Goal: Contribute content: Add original content to the website for others to see

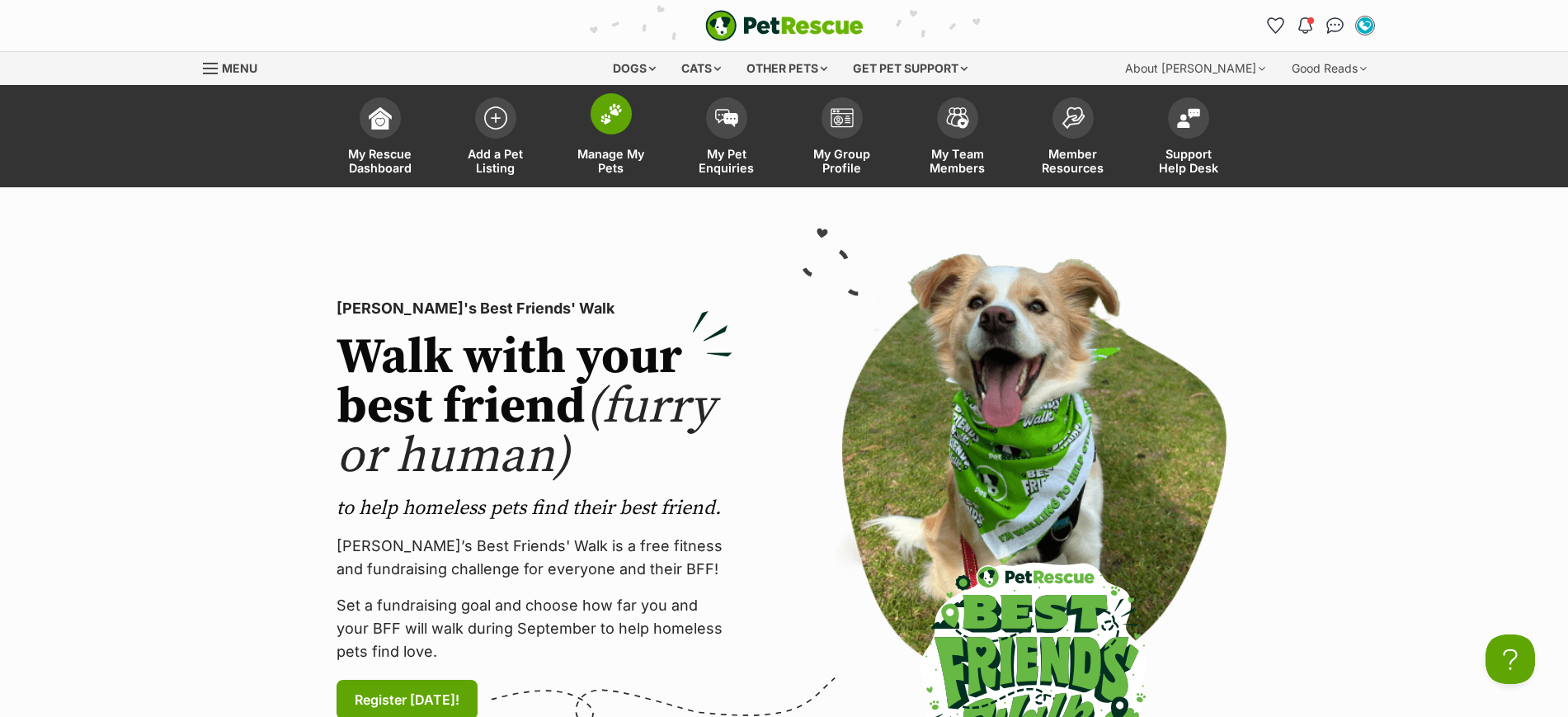
click at [603, 115] on img at bounding box center [612, 114] width 23 height 22
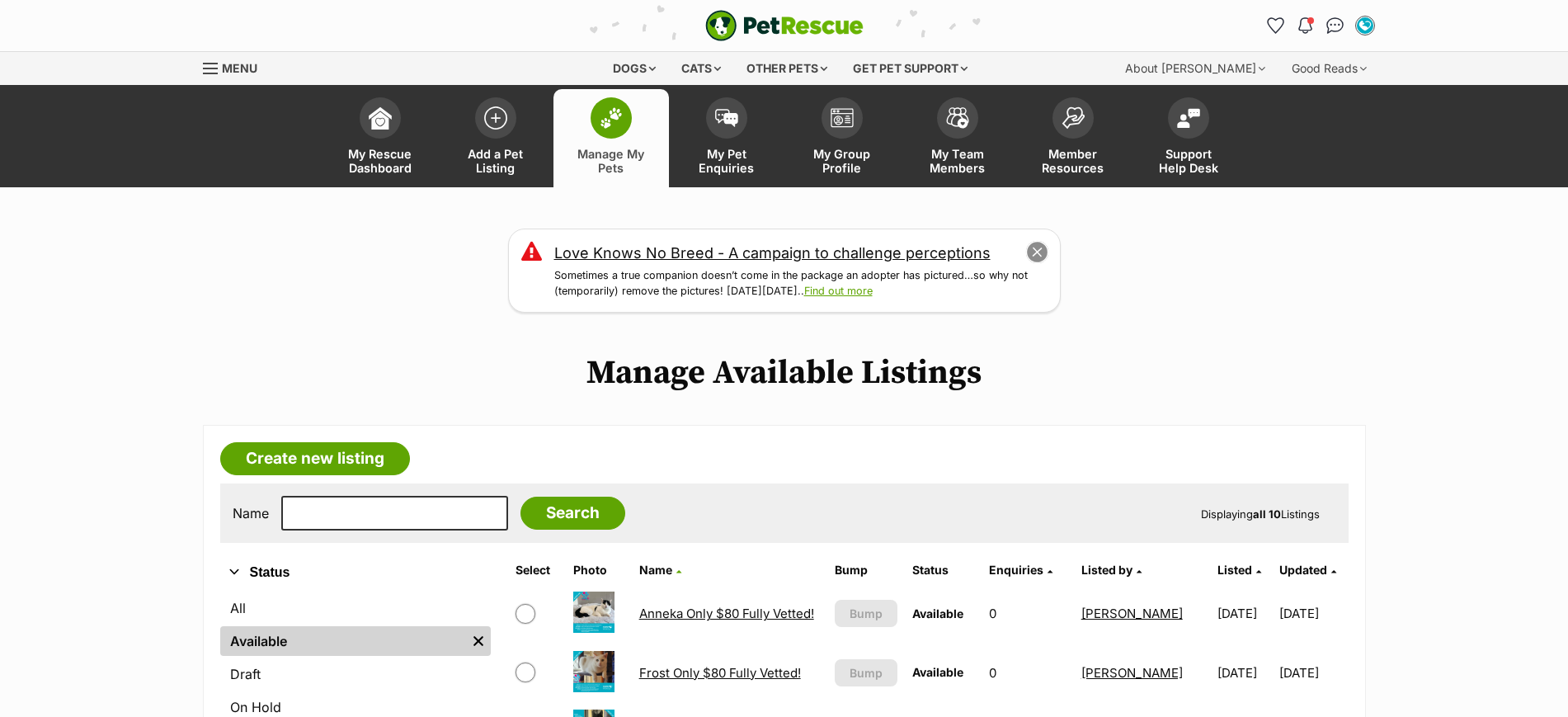
click at [1041, 252] on button "close" at bounding box center [1037, 252] width 23 height 23
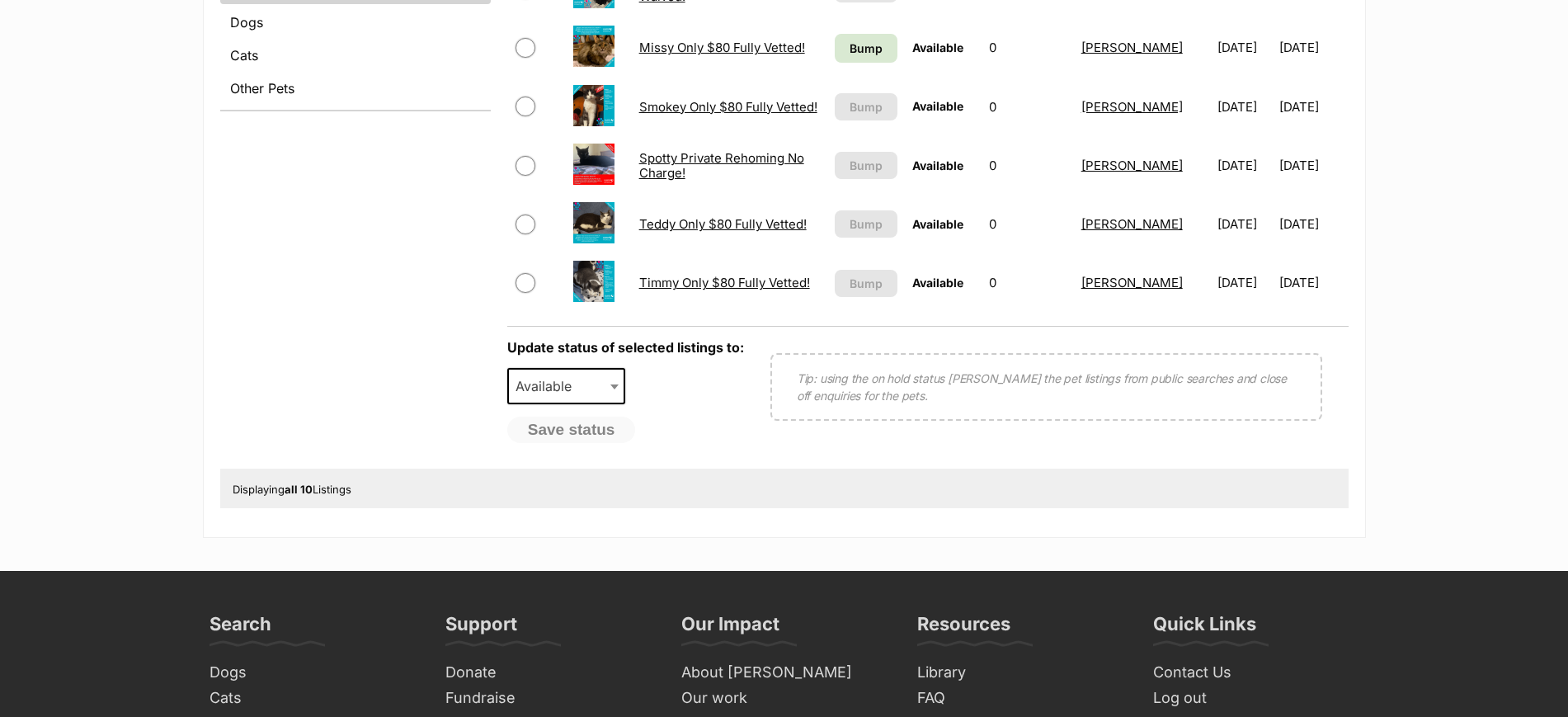
scroll to position [722, 0]
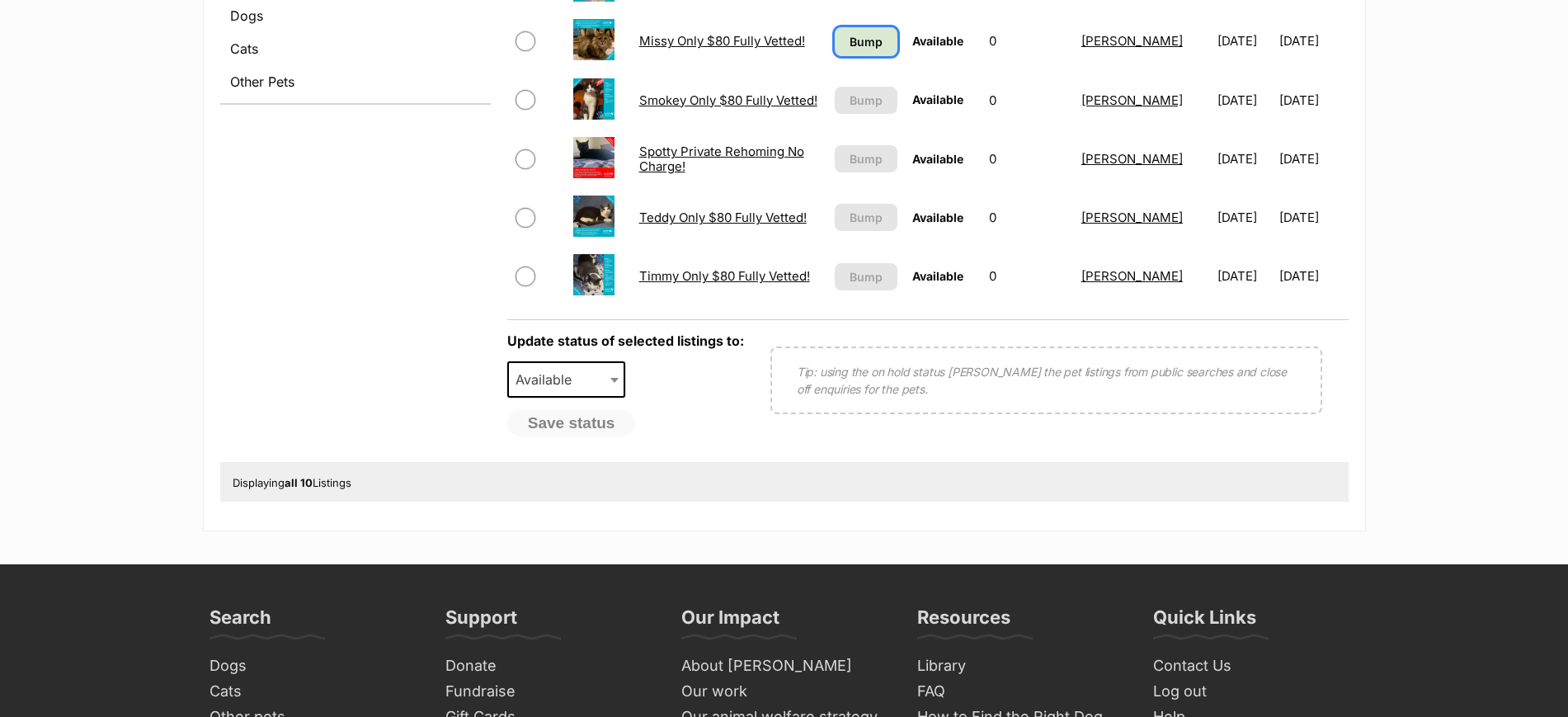
click at [860, 43] on span "Bump" at bounding box center [866, 41] width 33 height 18
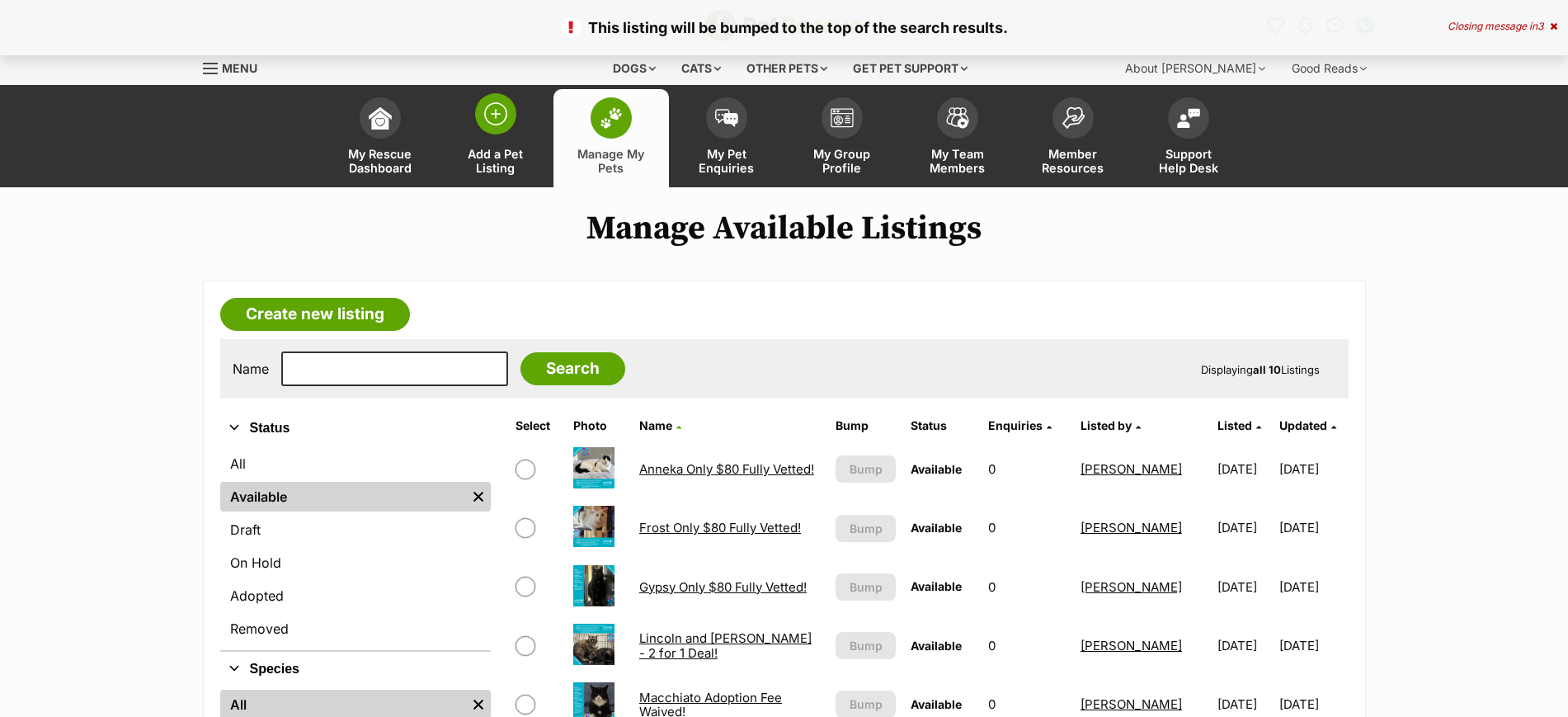
click at [493, 114] on img at bounding box center [496, 114] width 23 height 23
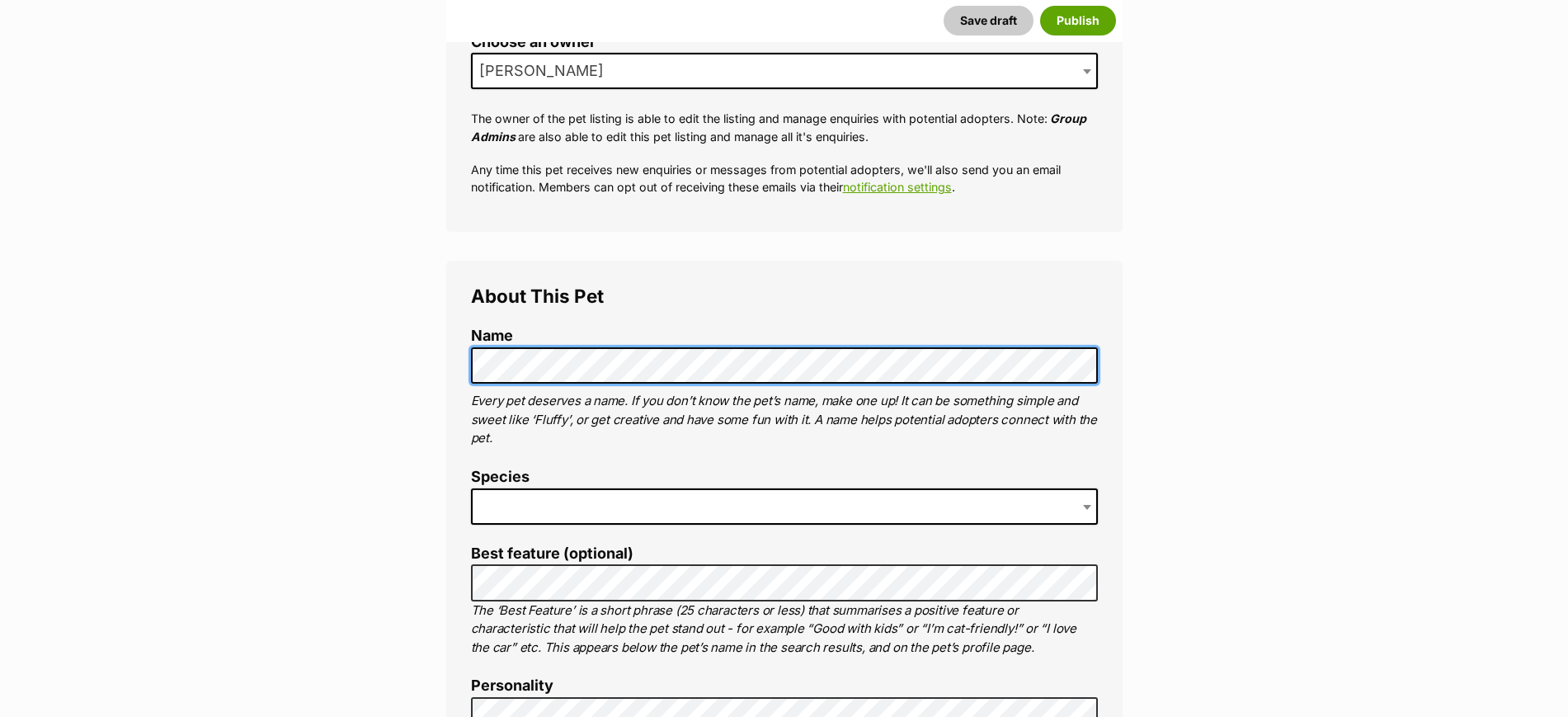
scroll to position [412, 0]
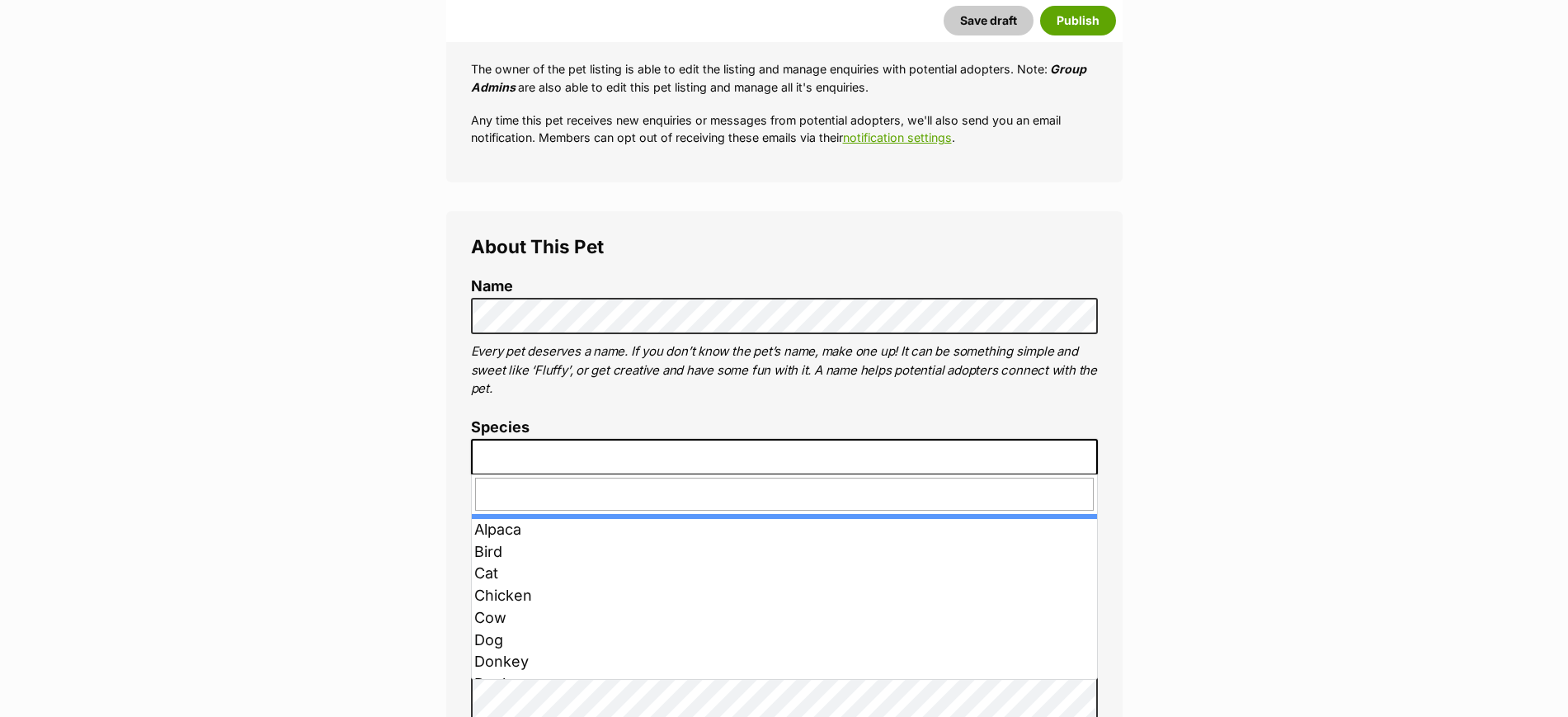
click at [513, 447] on span at bounding box center [785, 456] width 627 height 36
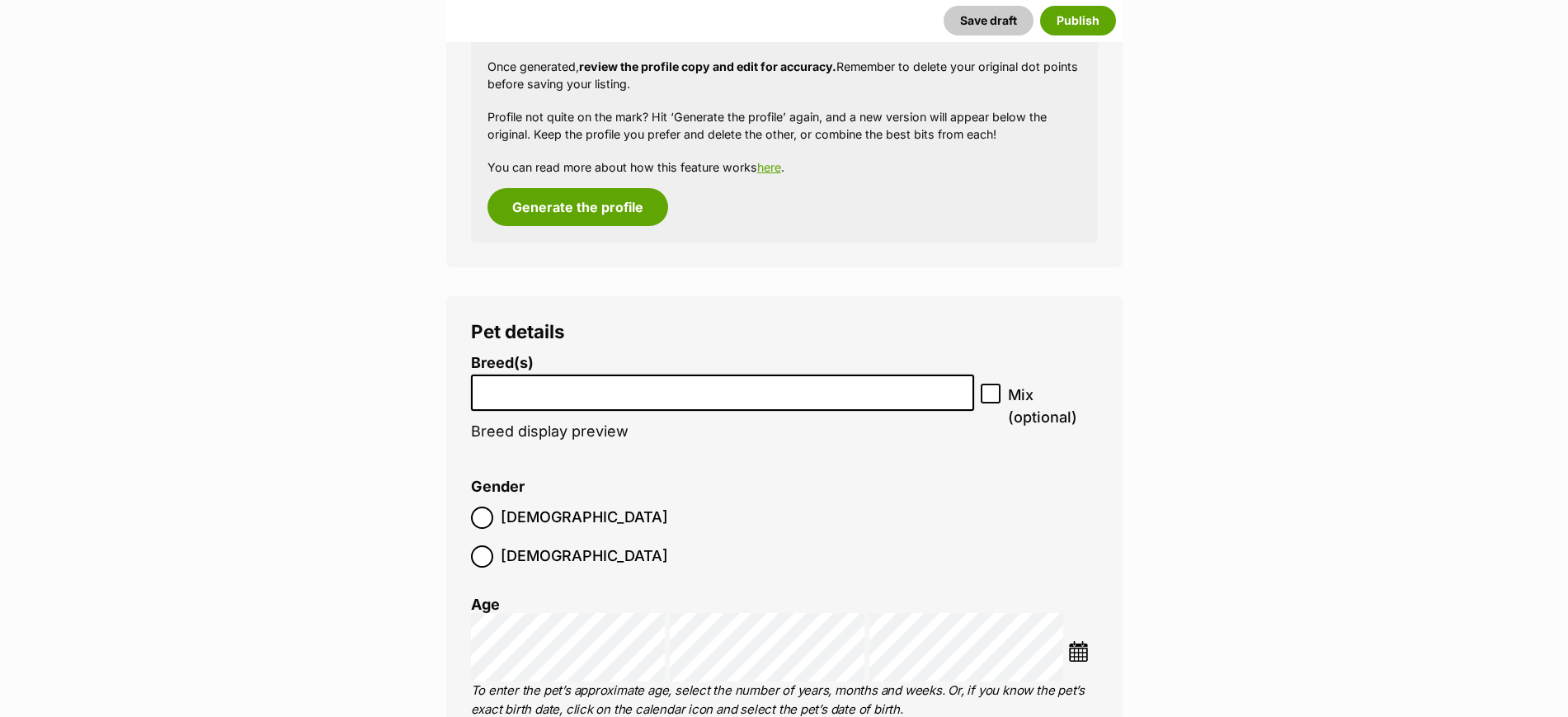
scroll to position [1959, 0]
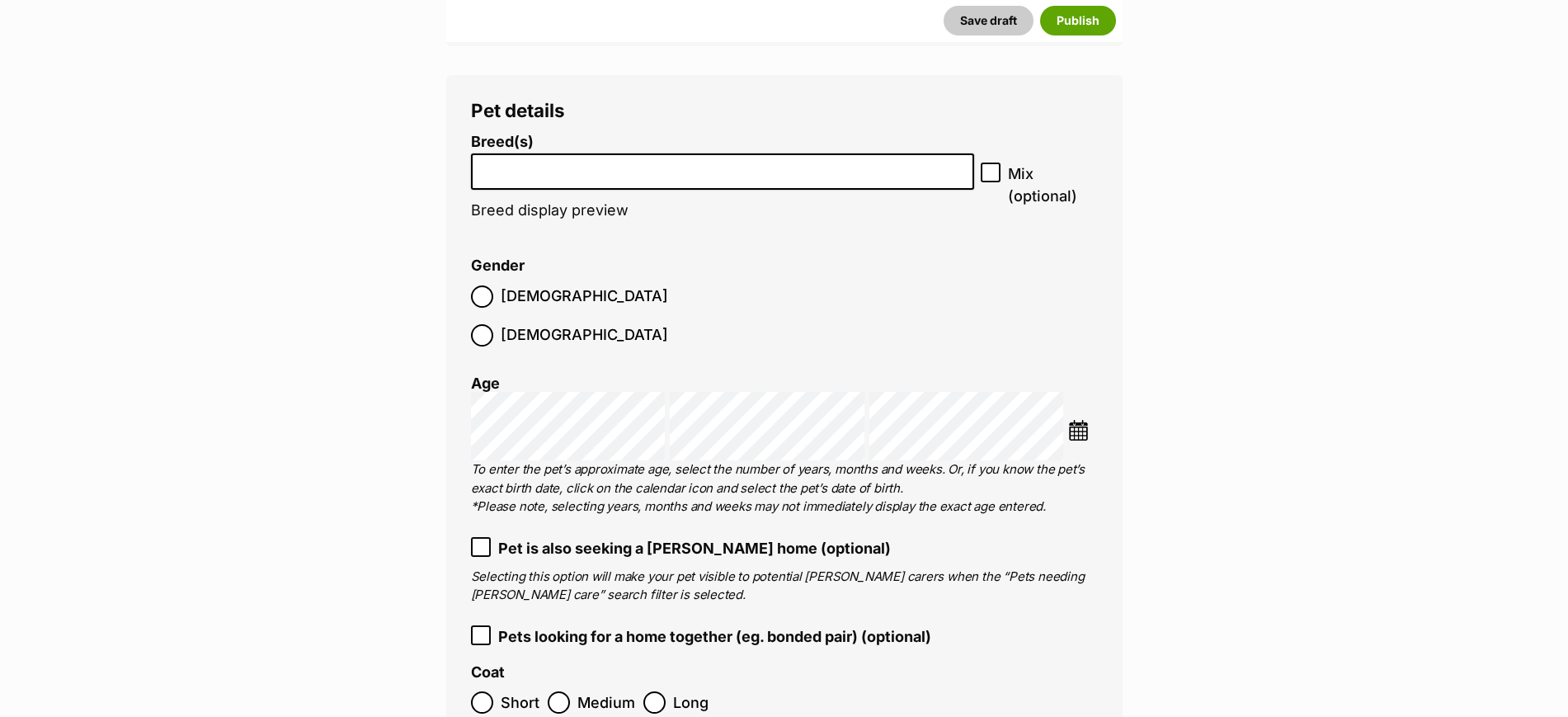
click at [557, 170] on input "search" at bounding box center [722, 167] width 492 height 18
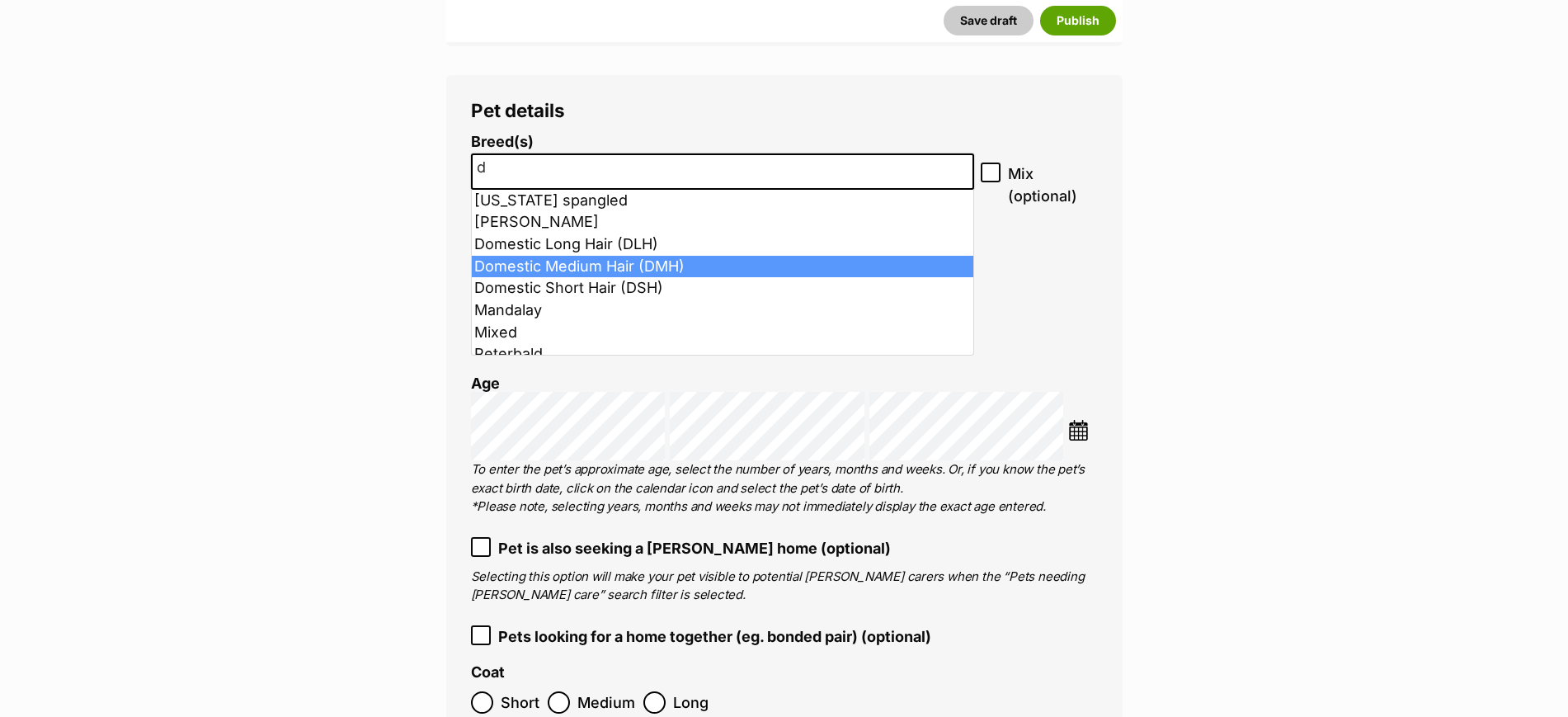
type input "d"
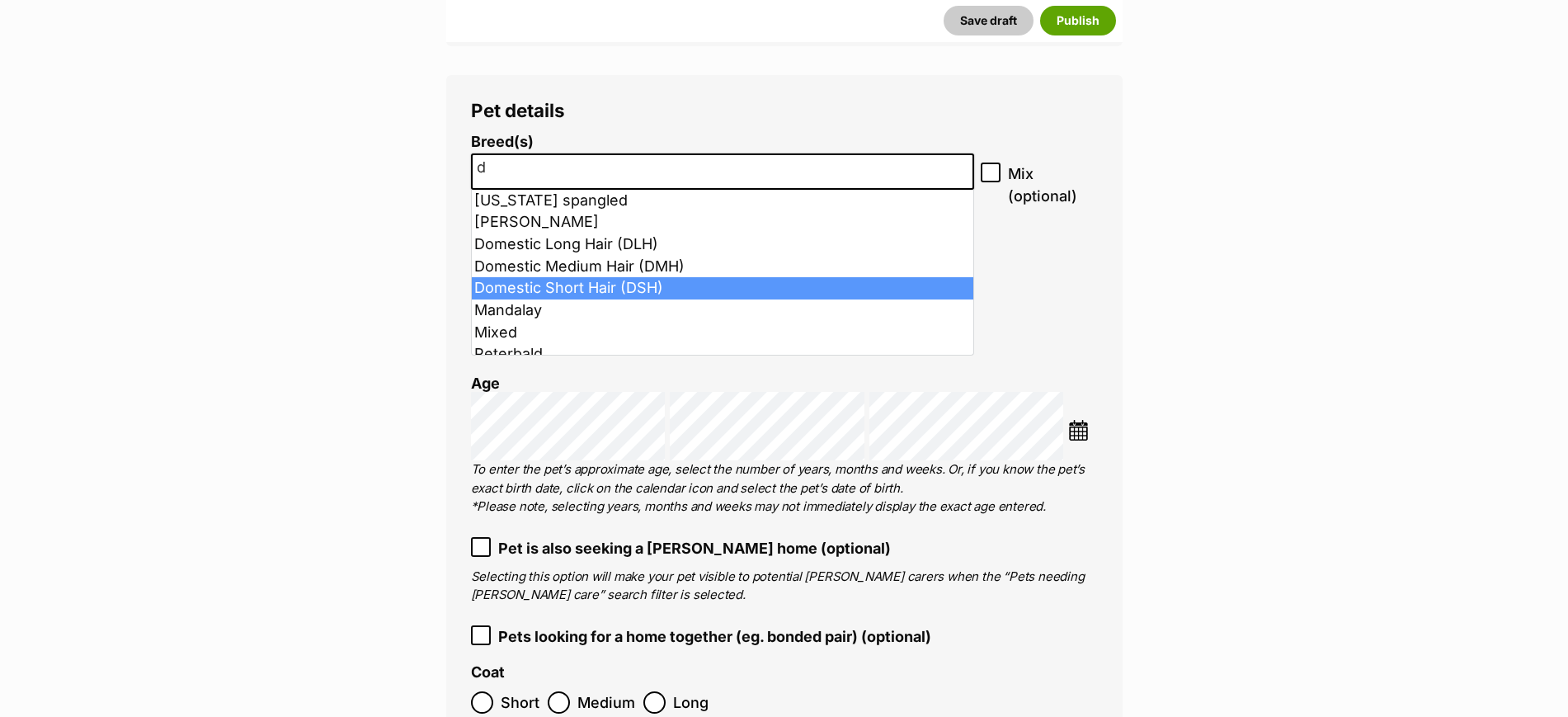
select select "252102"
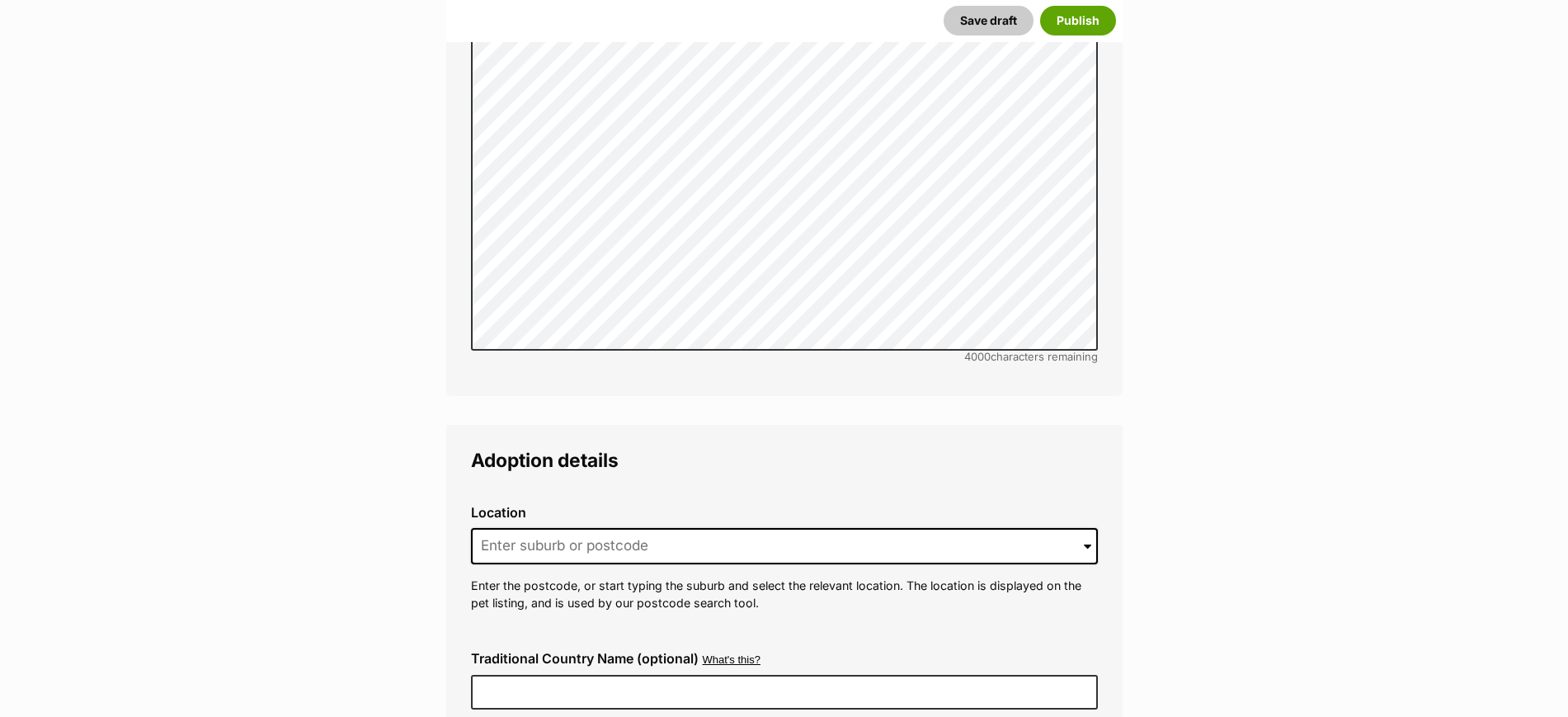
scroll to position [3918, 0]
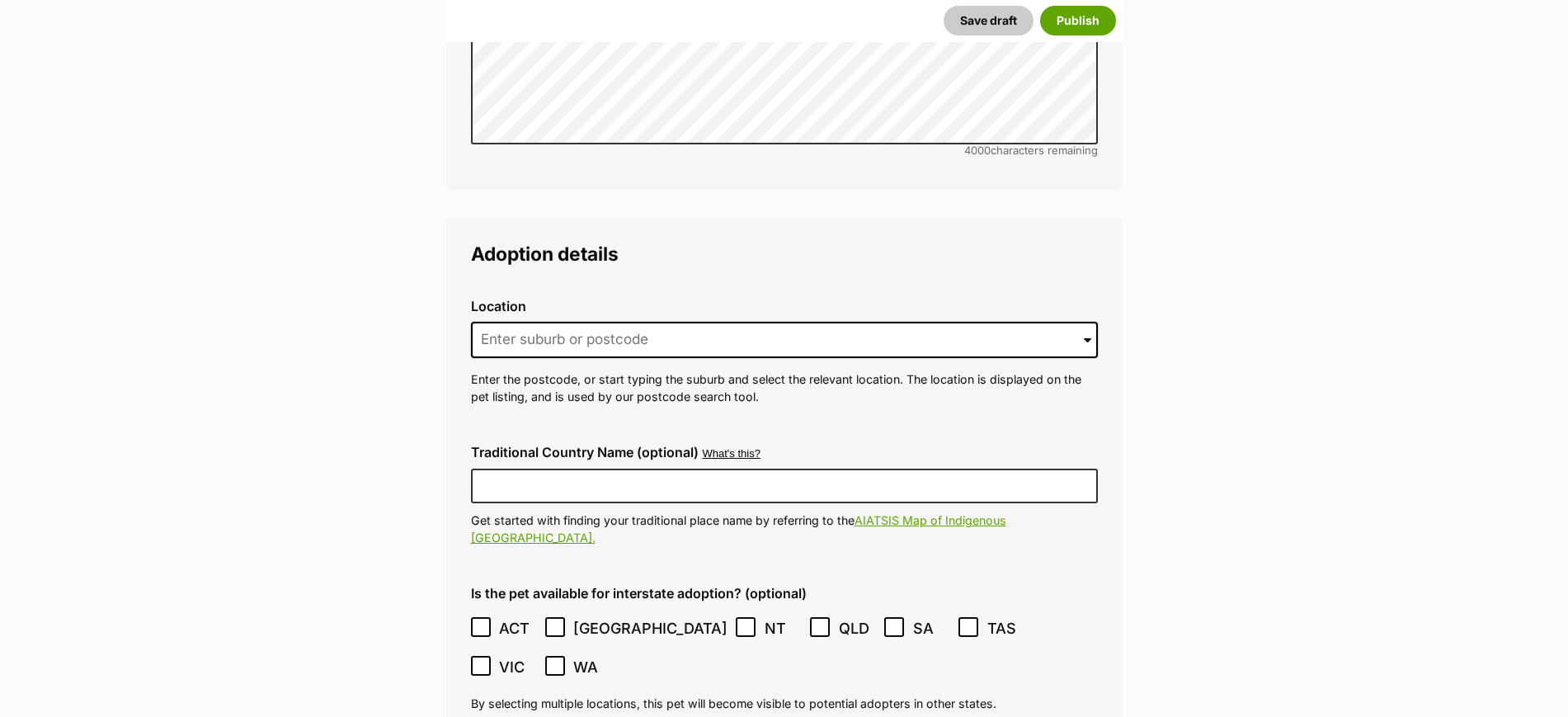
click at [574, 285] on div "Location 0 options available. Arrow down to browse or start typing to filter. E…" at bounding box center [785, 352] width 654 height 134
click at [571, 322] on input at bounding box center [785, 339] width 627 height 36
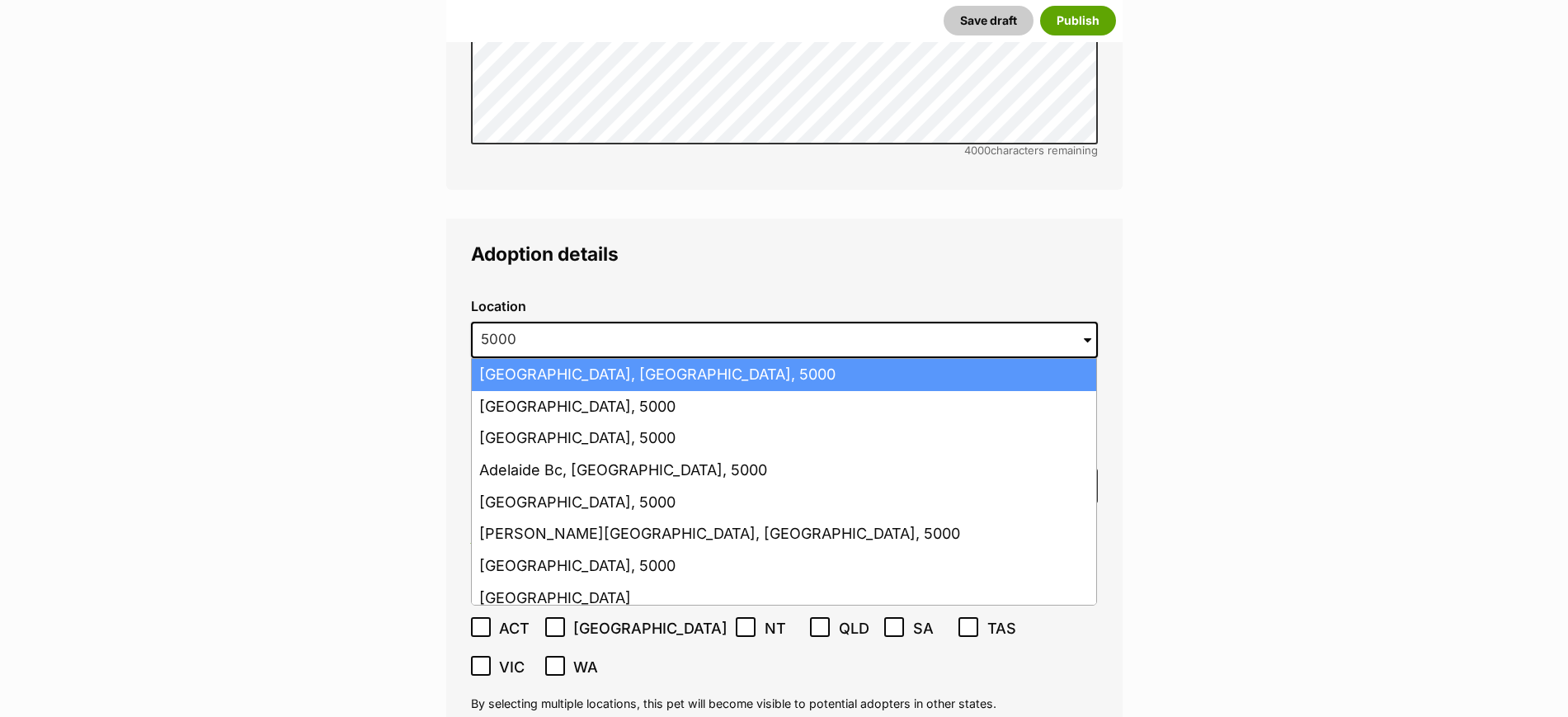
click at [588, 358] on li "Adelaide, South Australia, 5000" at bounding box center [784, 374] width 624 height 32
type input "Adelaide, South Australia, 5000"
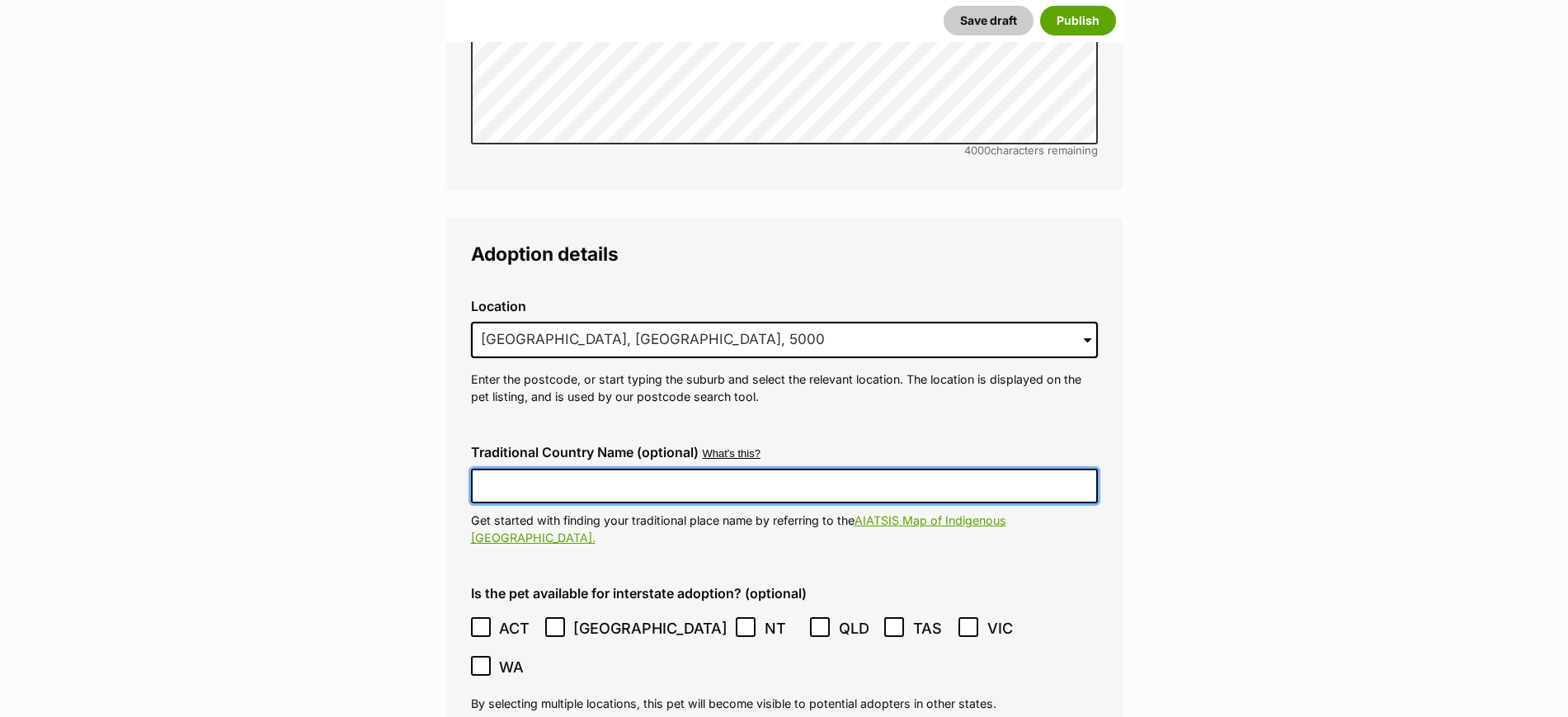
click at [597, 469] on input "Traditional Country Name (optional)" at bounding box center [785, 486] width 627 height 34
type input "Kaurna Country"
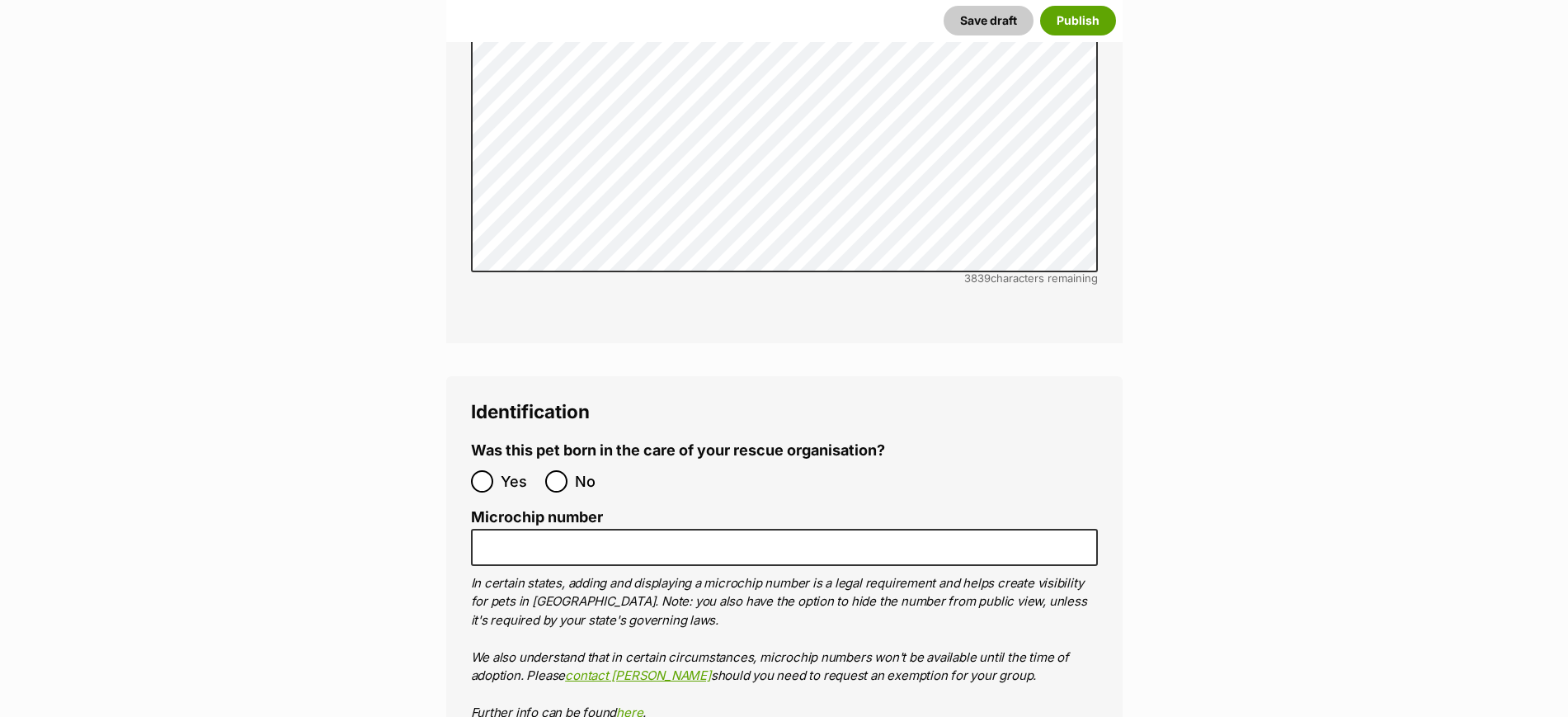
scroll to position [5464, 0]
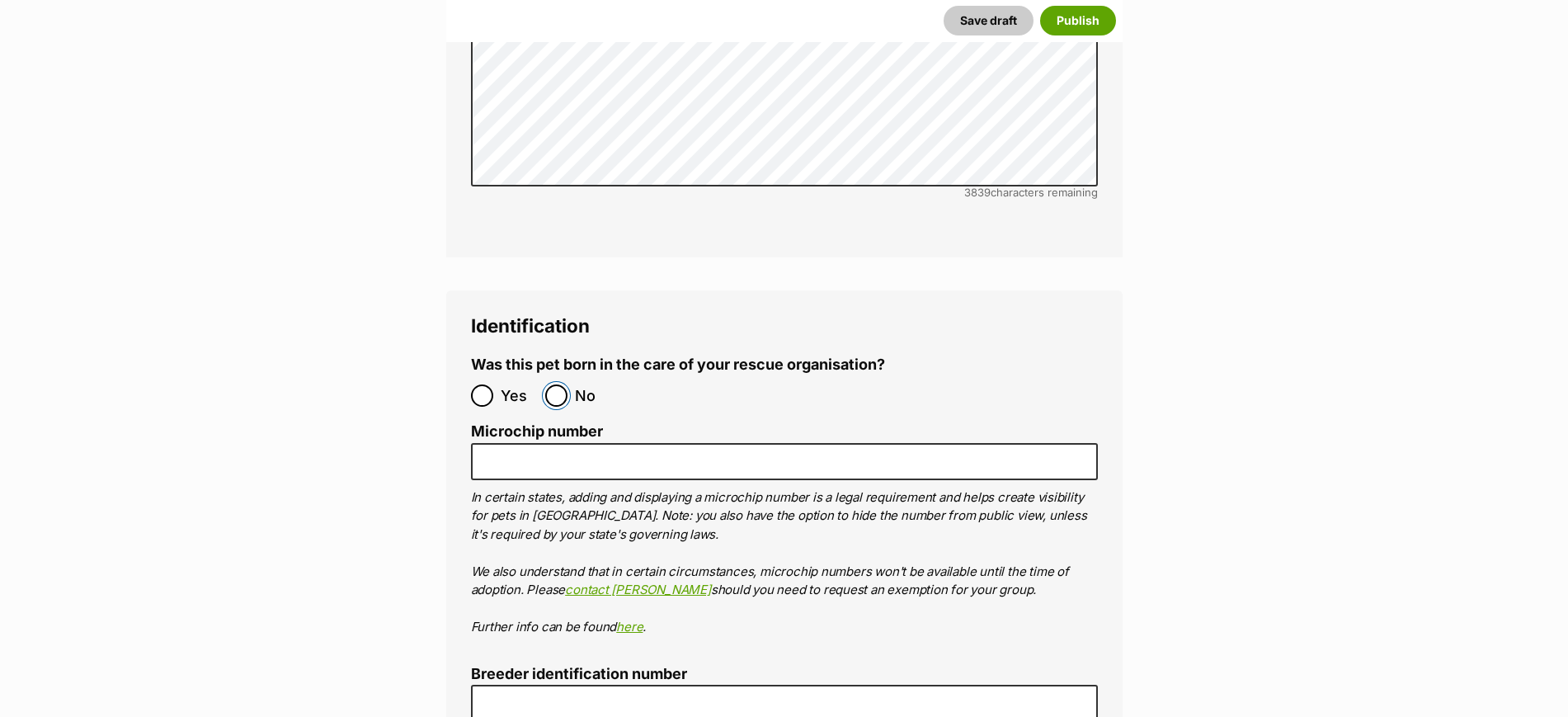
click at [550, 384] on input "No" at bounding box center [556, 395] width 23 height 23
radio input "true"
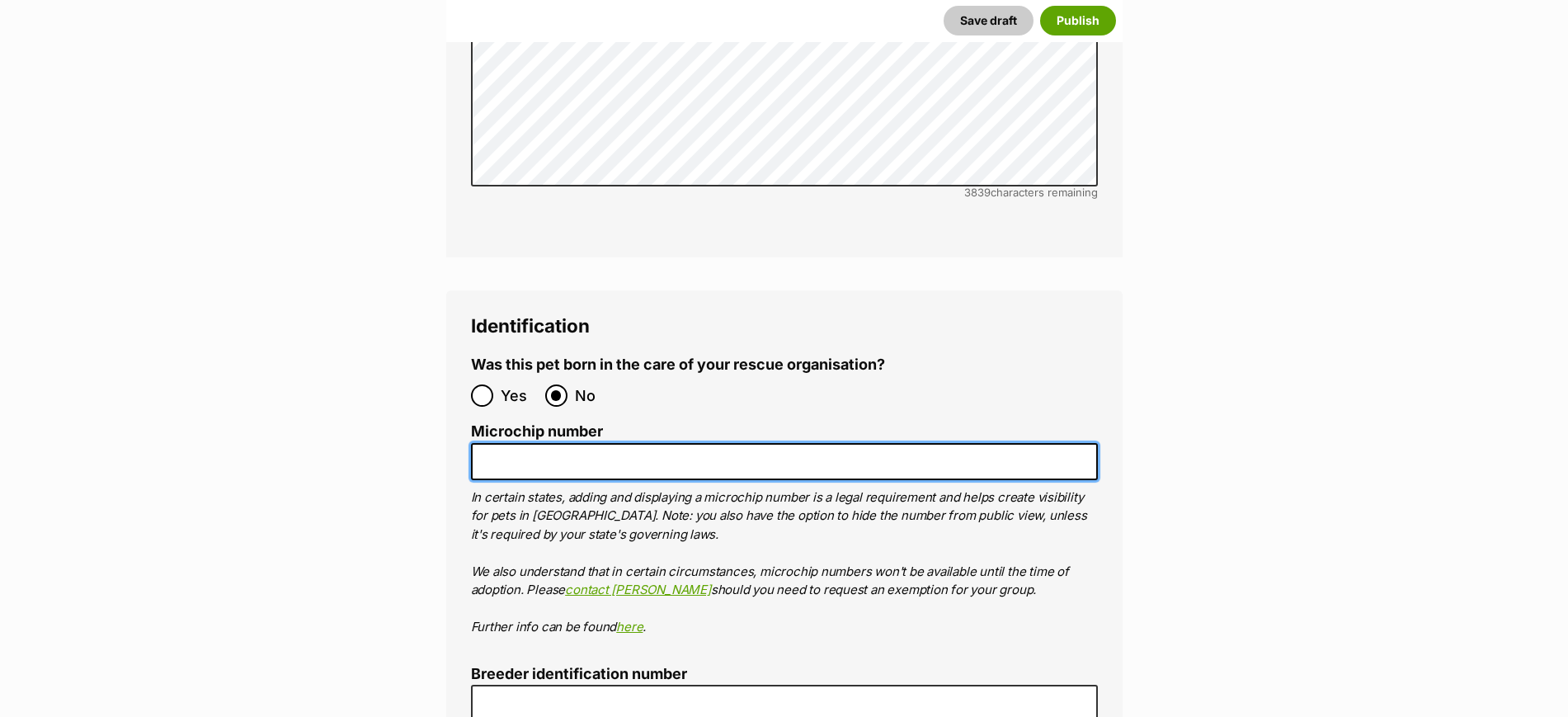
click at [541, 443] on input "Microchip number" at bounding box center [785, 461] width 627 height 37
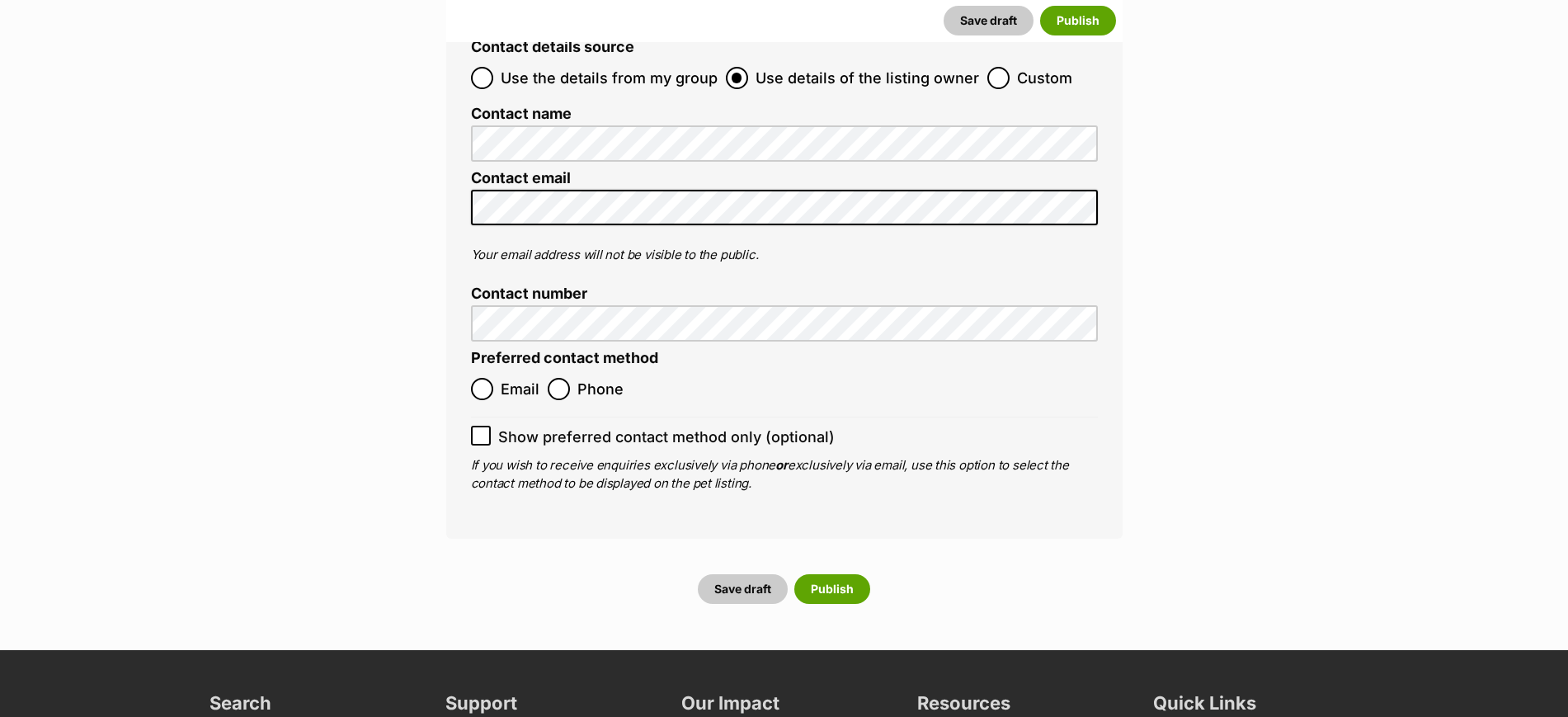
scroll to position [6392, 0]
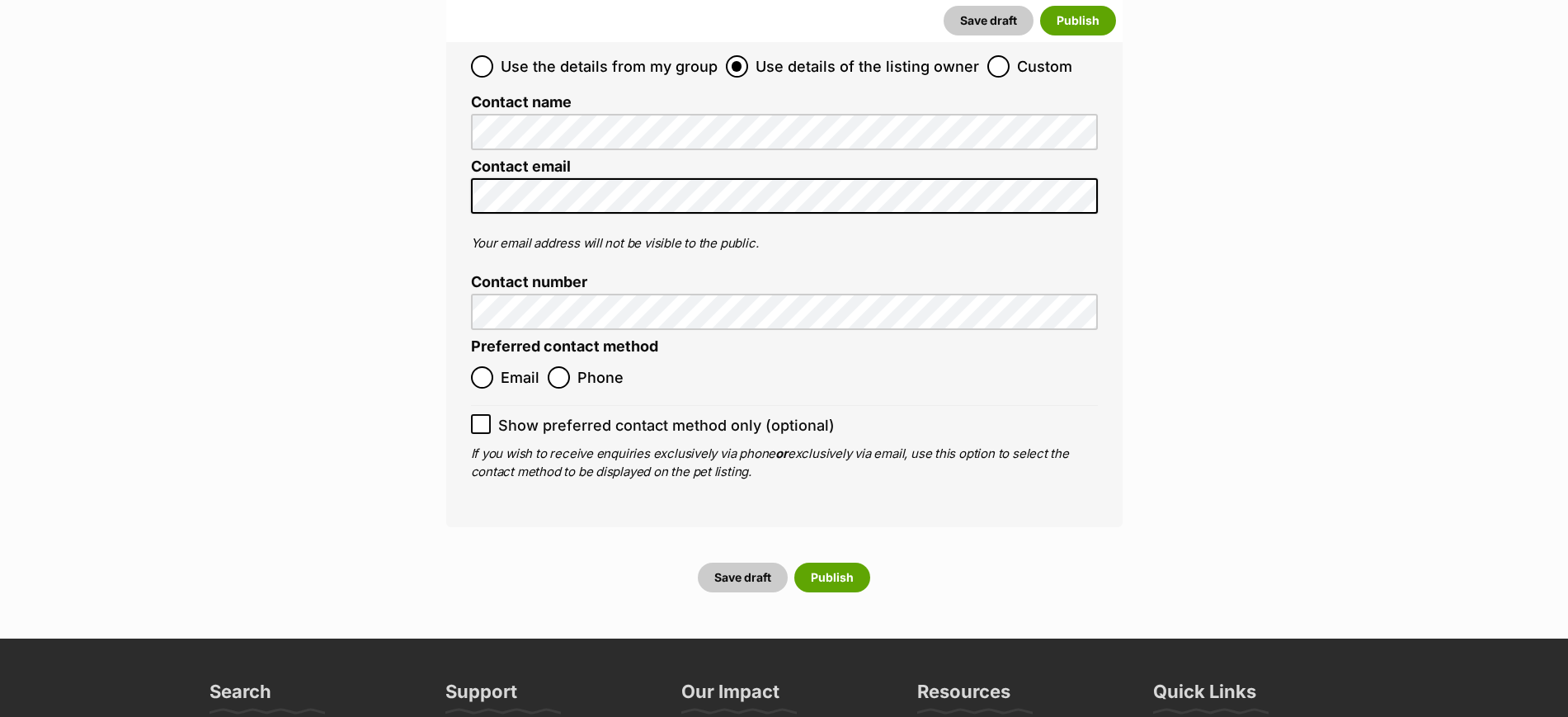
type input "956000010258767"
drag, startPoint x: 564, startPoint y: 281, endPoint x: 531, endPoint y: 318, distance: 49.6
click at [564, 366] on input "Phone" at bounding box center [558, 377] width 23 height 23
radio input "true"
drag, startPoint x: 476, startPoint y: 328, endPoint x: 505, endPoint y: 360, distance: 43.2
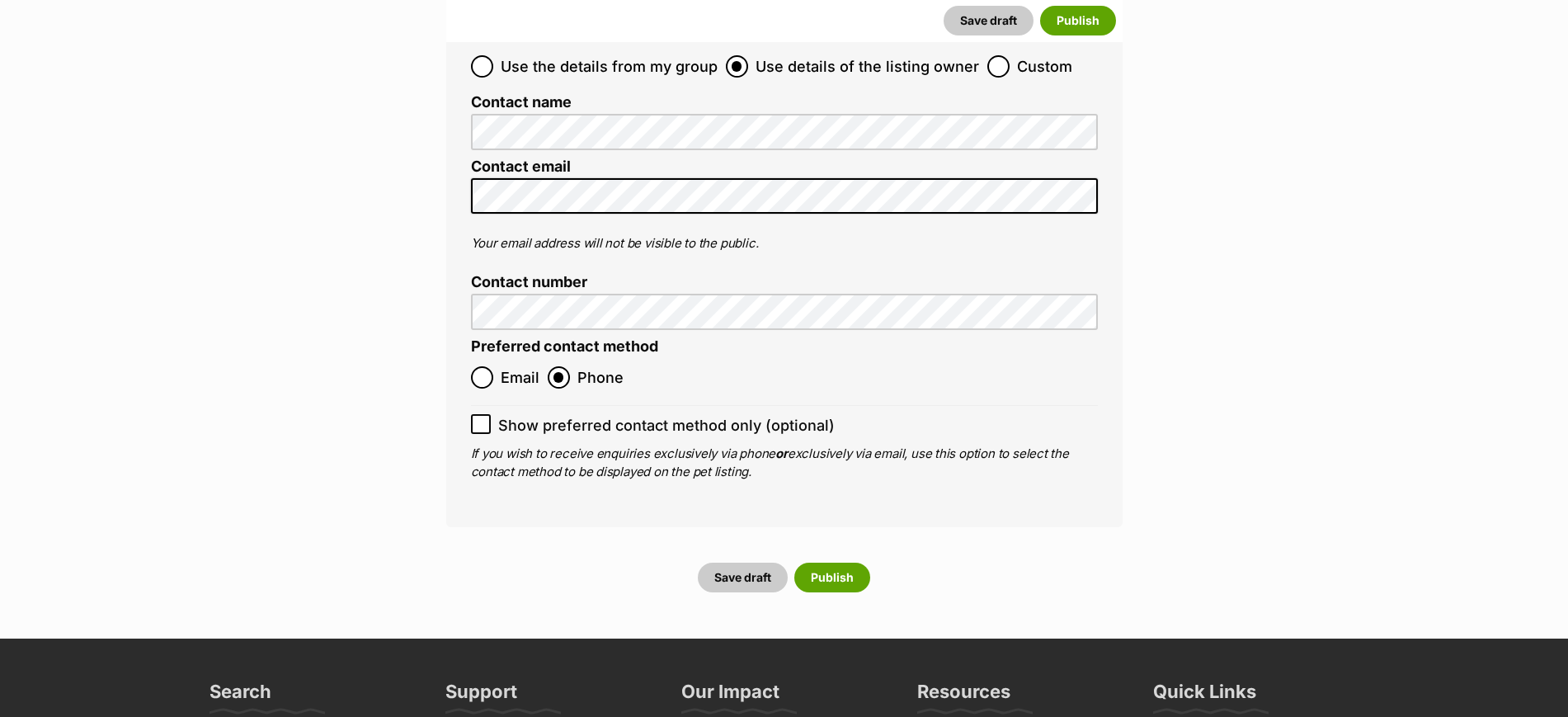
click at [476, 418] on icon at bounding box center [481, 424] width 12 height 12
click at [476, 414] on input "Show preferred contact method only (optional)" at bounding box center [481, 424] width 20 height 20
checkbox input "true"
click at [825, 562] on button "Publish" at bounding box center [832, 577] width 76 height 30
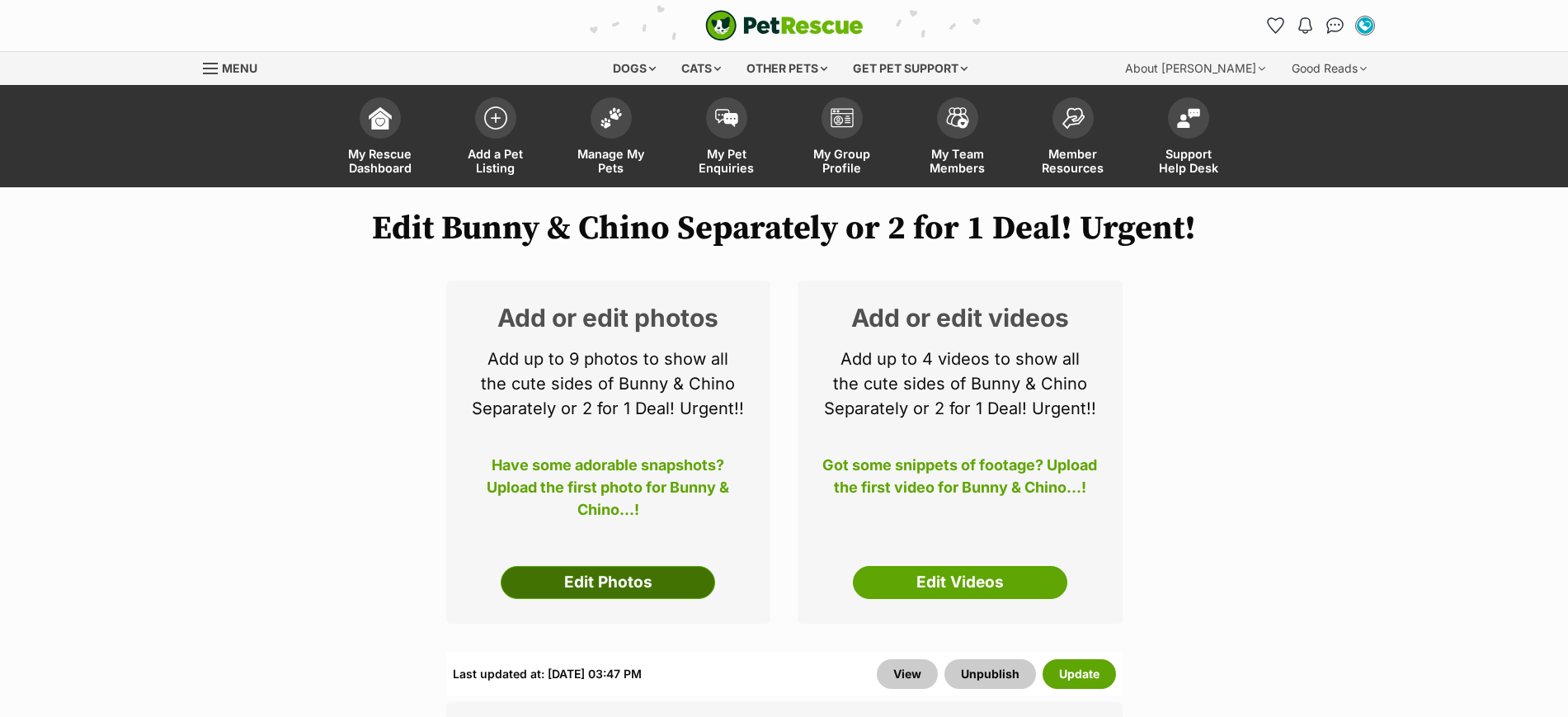
click at [600, 581] on link "Edit Photos" at bounding box center [608, 582] width 215 height 33
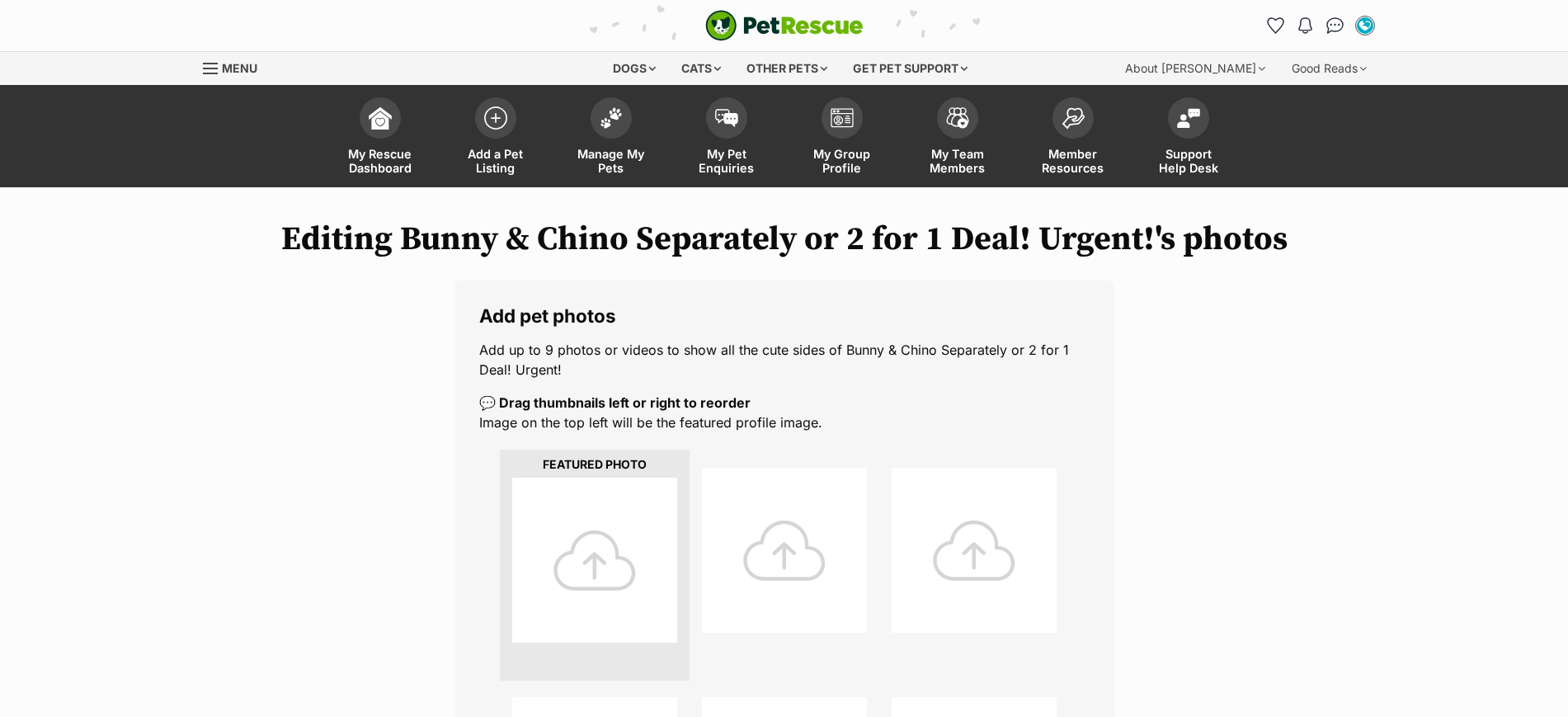
click at [593, 566] on div at bounding box center [594, 559] width 165 height 165
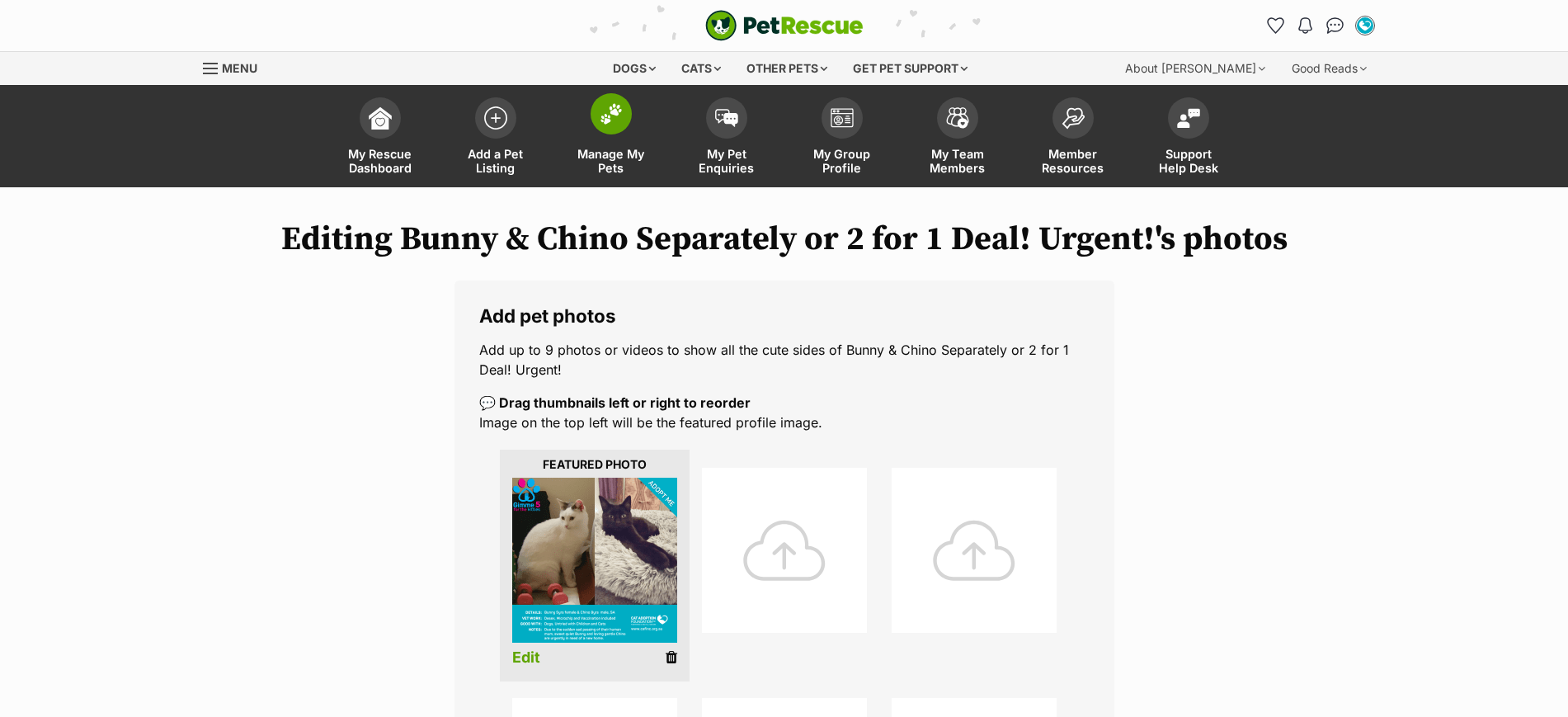
click at [614, 115] on img at bounding box center [612, 114] width 23 height 22
